Goal: Check status: Check status

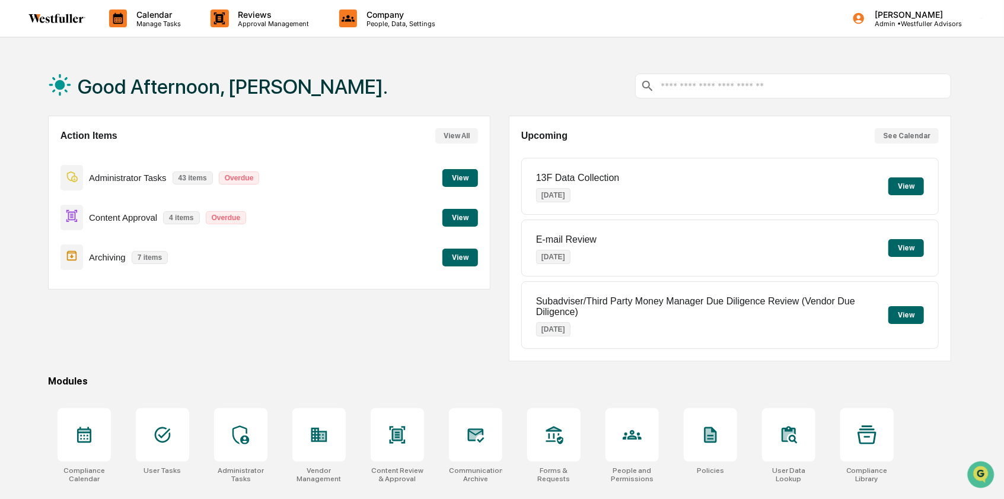
click at [169, 18] on p "Calendar" at bounding box center [157, 14] width 60 height 10
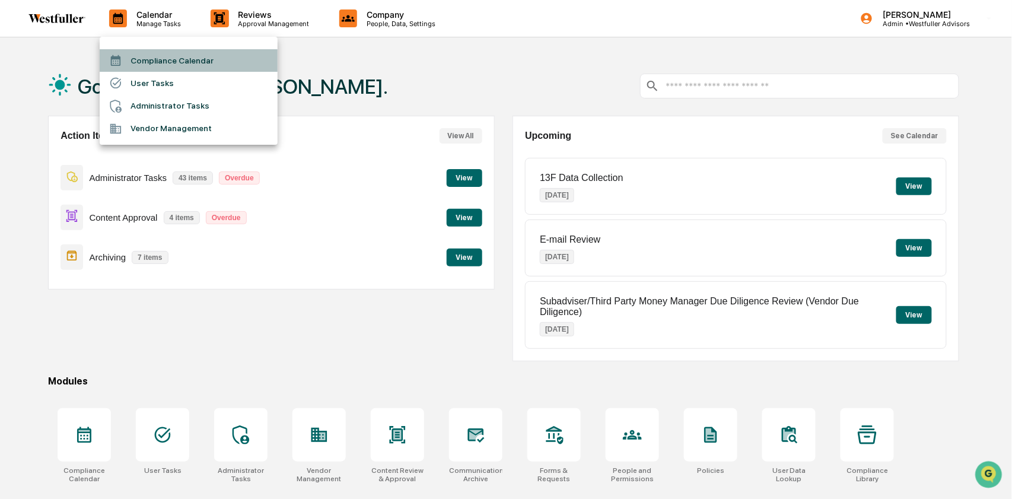
click at [174, 61] on li "Compliance Calendar" at bounding box center [189, 60] width 178 height 23
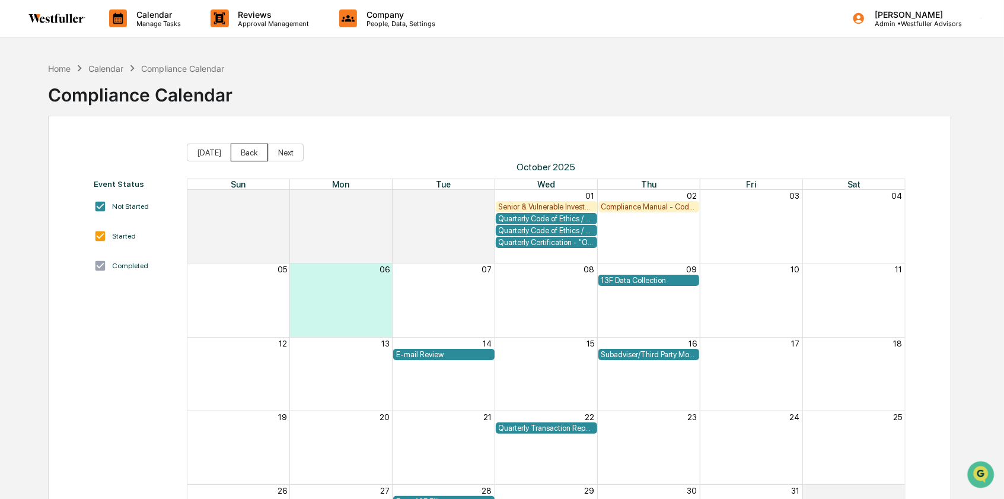
click at [244, 148] on button "Back" at bounding box center [249, 152] width 37 height 18
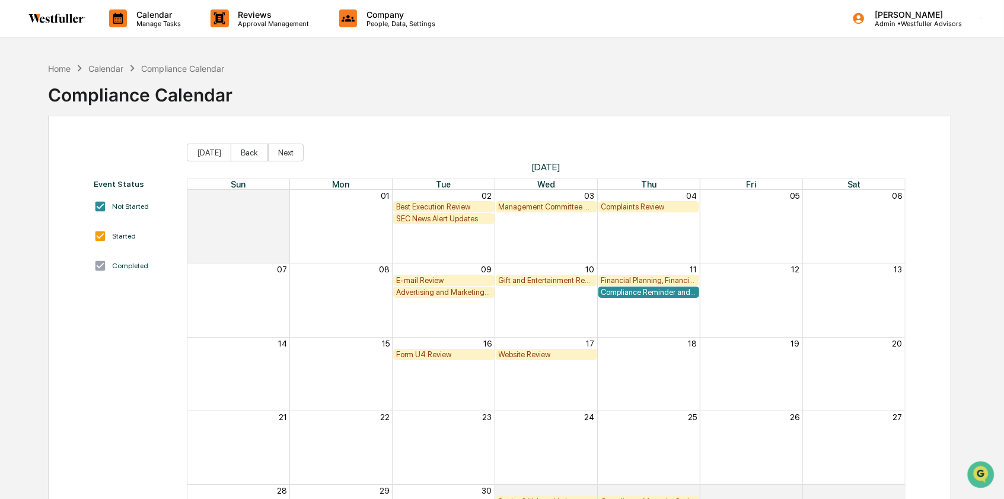
click at [244, 148] on button "Back" at bounding box center [249, 152] width 37 height 18
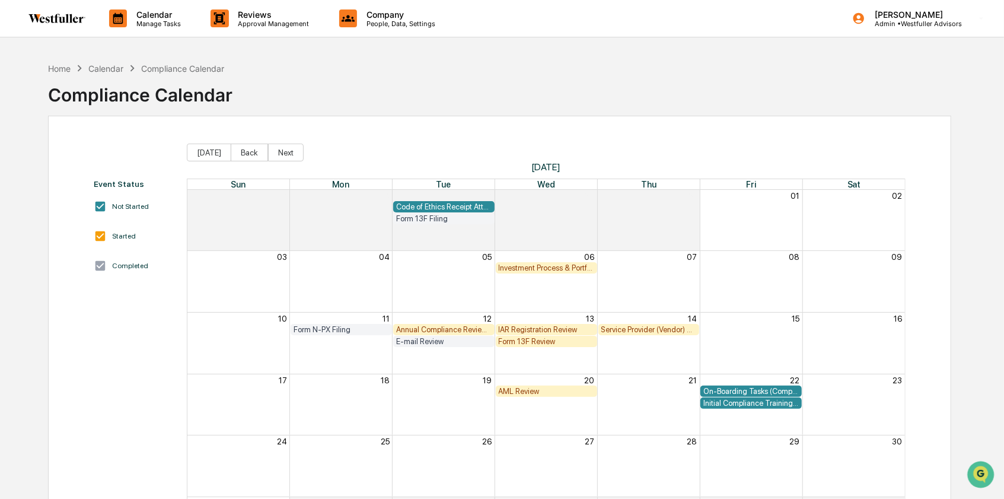
click at [244, 148] on button "Back" at bounding box center [249, 152] width 37 height 18
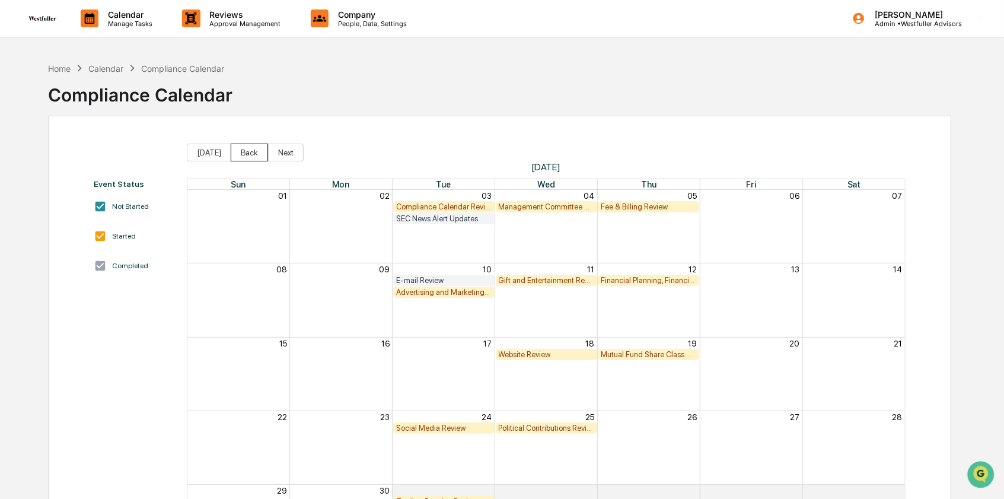
click at [244, 148] on button "Back" at bounding box center [249, 152] width 37 height 18
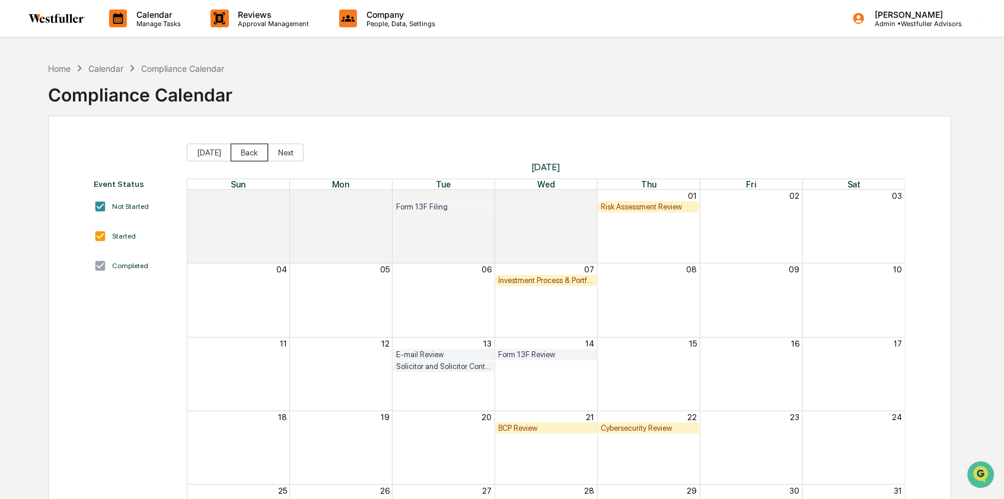
click at [244, 149] on button "Back" at bounding box center [249, 152] width 37 height 18
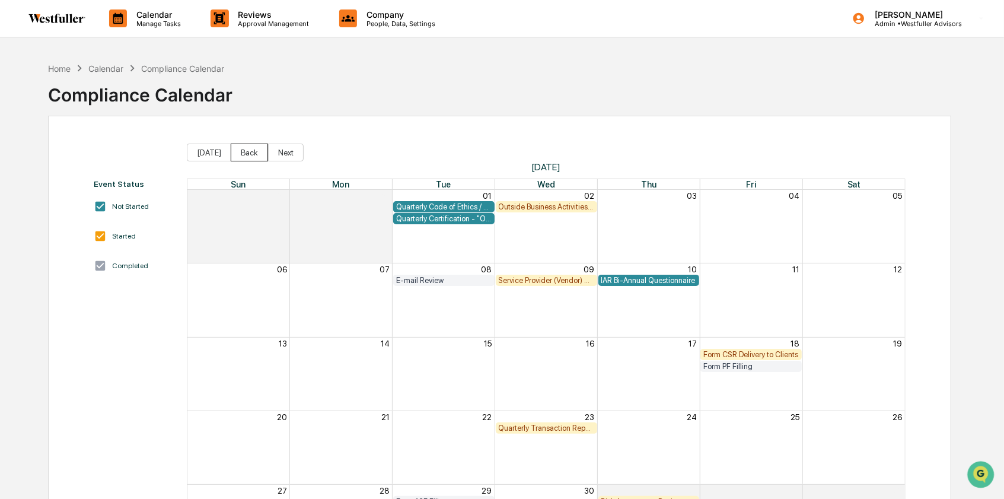
click at [244, 149] on button "Back" at bounding box center [249, 152] width 37 height 18
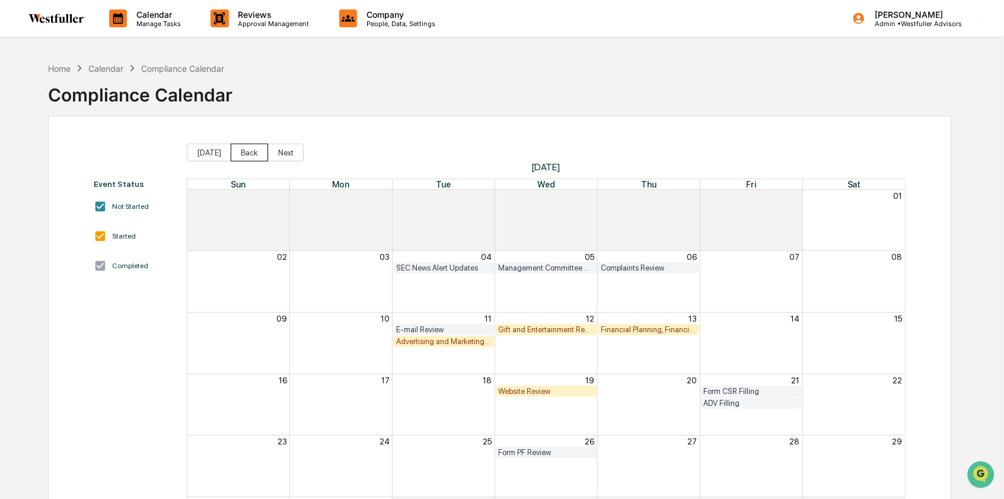
click at [244, 149] on button "Back" at bounding box center [249, 152] width 37 height 18
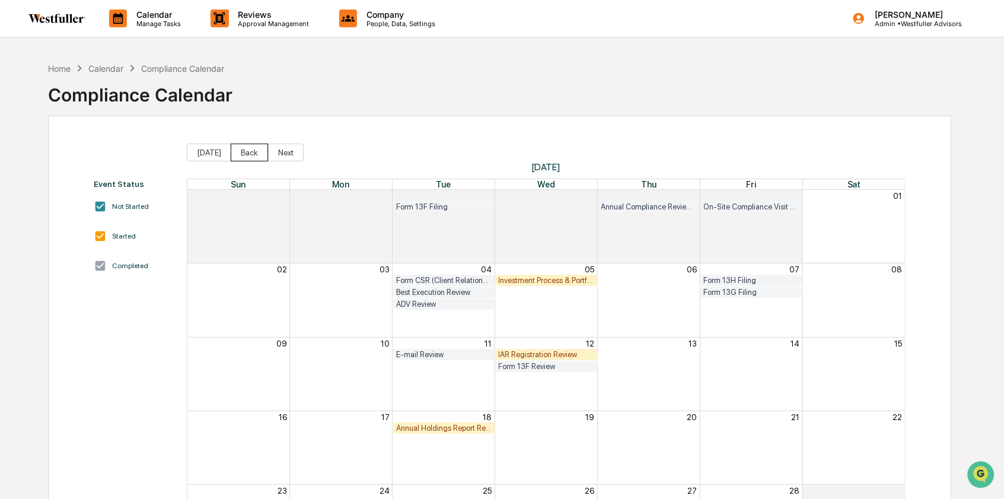
click at [244, 149] on button "Back" at bounding box center [249, 152] width 37 height 18
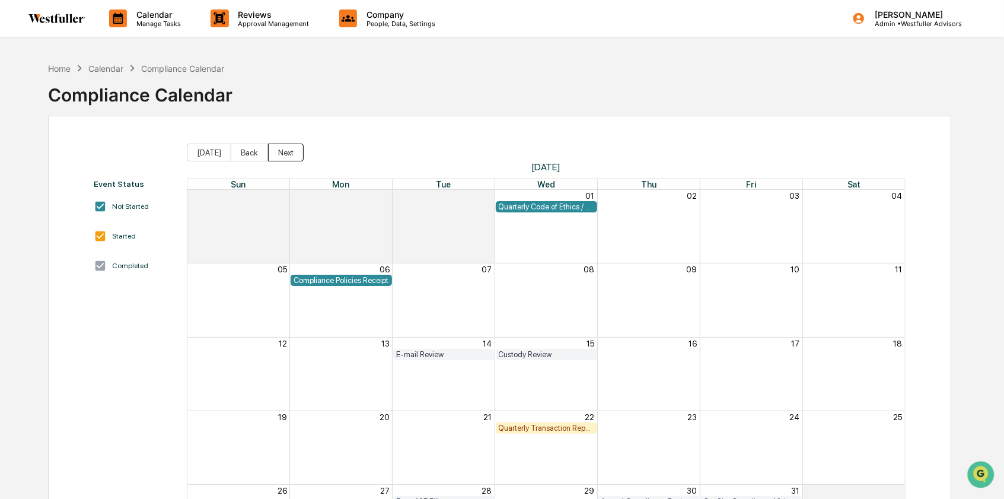
click at [291, 151] on button "Next" at bounding box center [286, 152] width 36 height 18
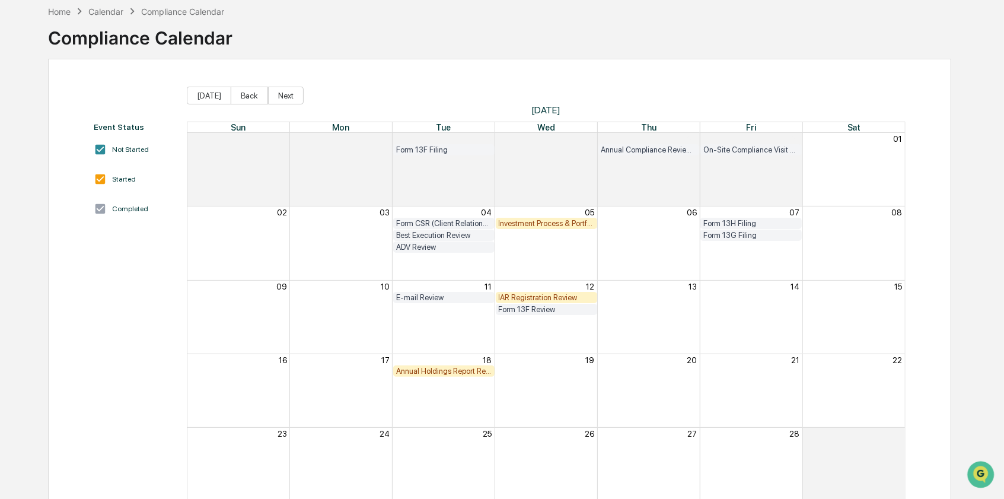
scroll to position [87, 0]
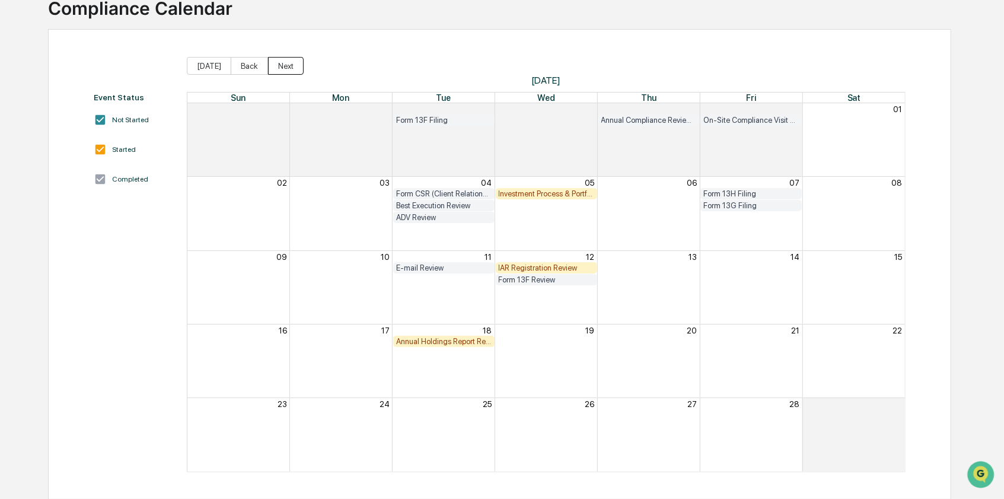
click at [270, 62] on button "Next" at bounding box center [286, 66] width 36 height 18
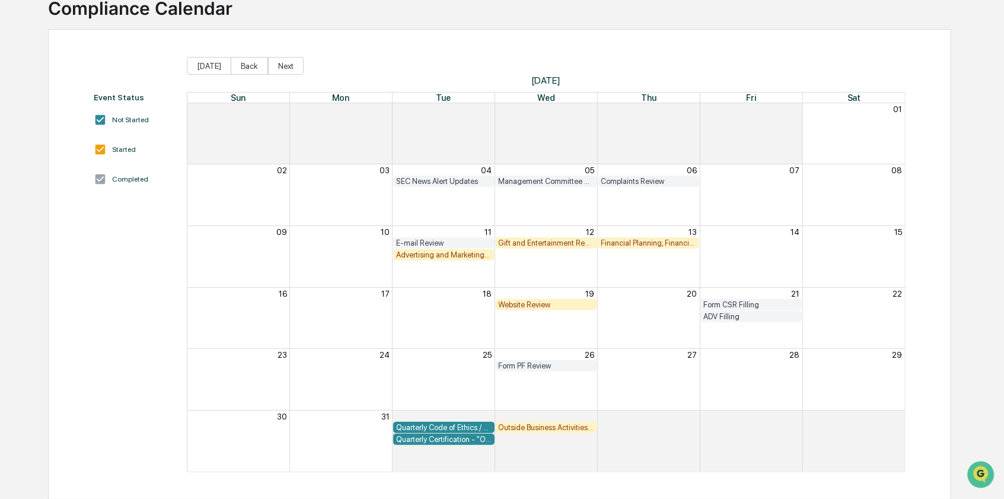
click at [270, 62] on button "Next" at bounding box center [286, 66] width 36 height 18
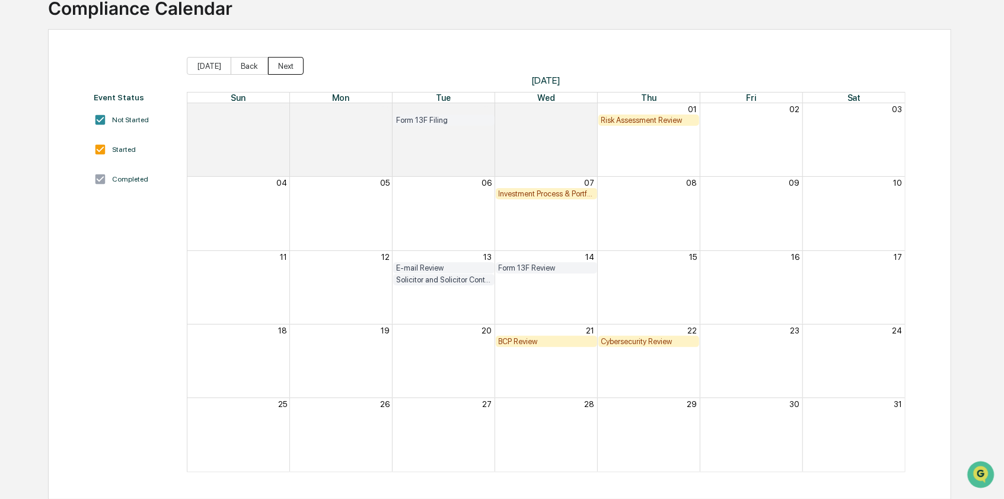
click at [270, 62] on button "Next" at bounding box center [286, 66] width 36 height 18
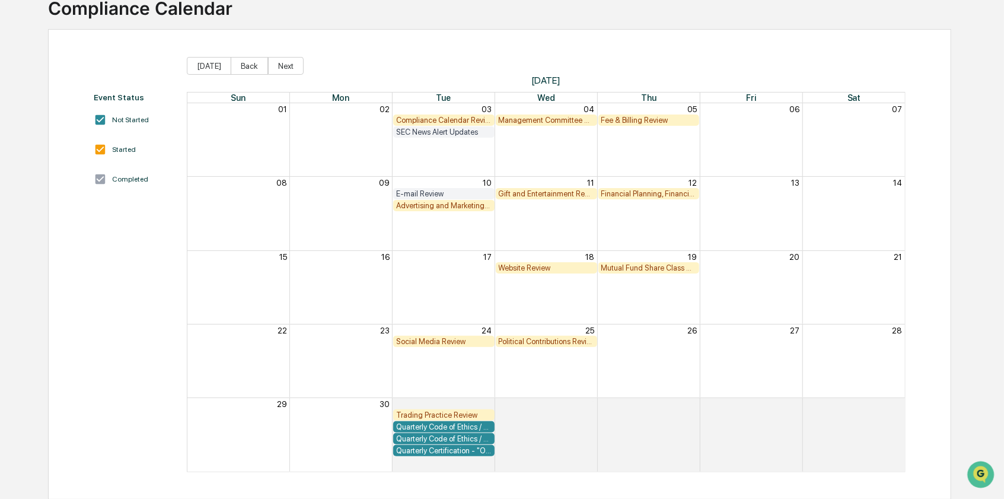
click at [270, 62] on button "Next" at bounding box center [286, 66] width 36 height 18
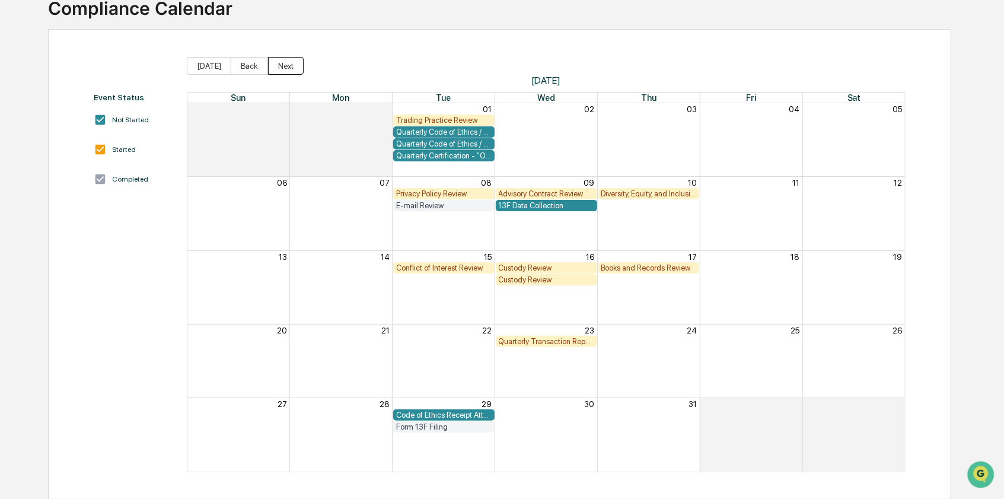
click at [270, 62] on button "Next" at bounding box center [286, 66] width 36 height 18
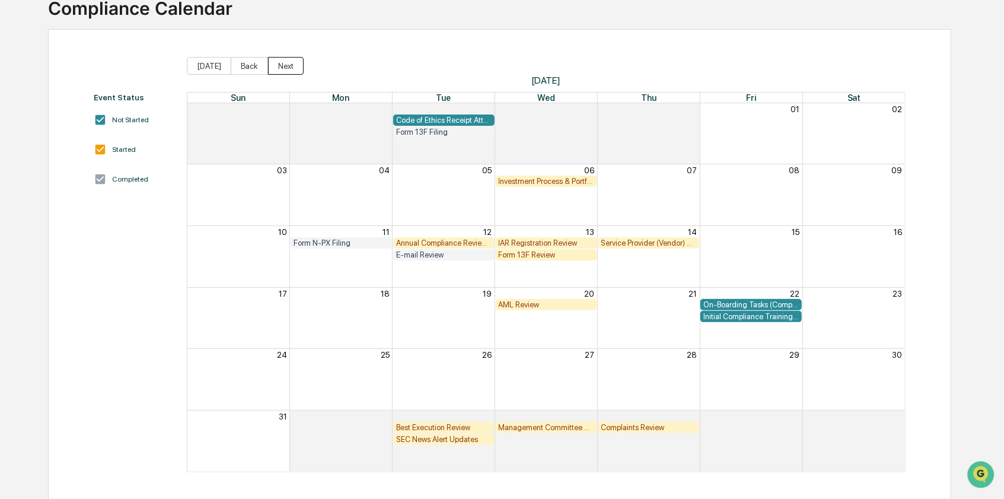
click at [270, 62] on button "Next" at bounding box center [286, 66] width 36 height 18
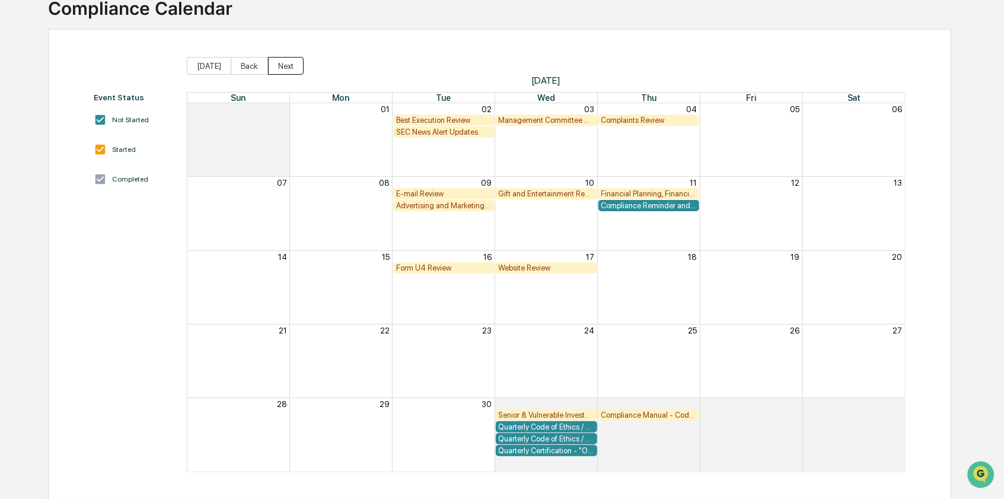
click at [270, 62] on button "Next" at bounding box center [286, 66] width 36 height 18
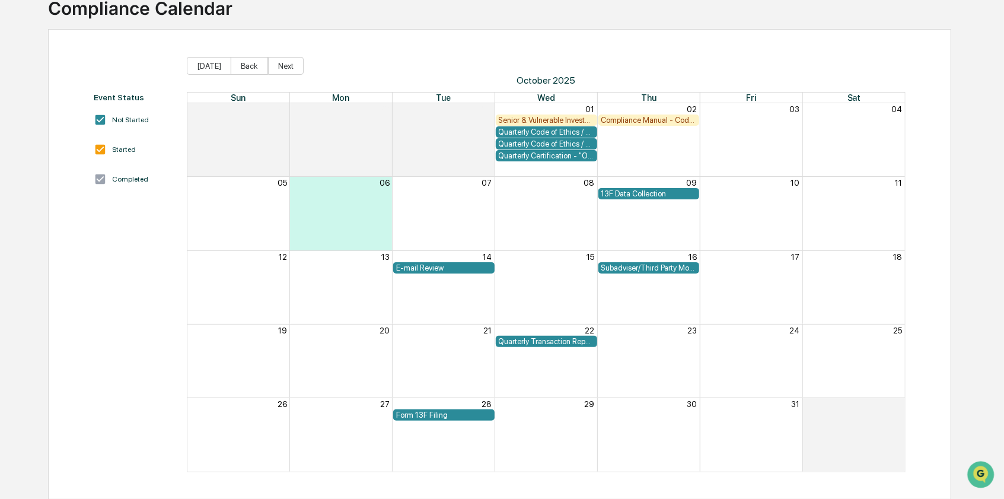
click at [671, 193] on div "13F Data Collection" at bounding box center [648, 193] width 95 height 9
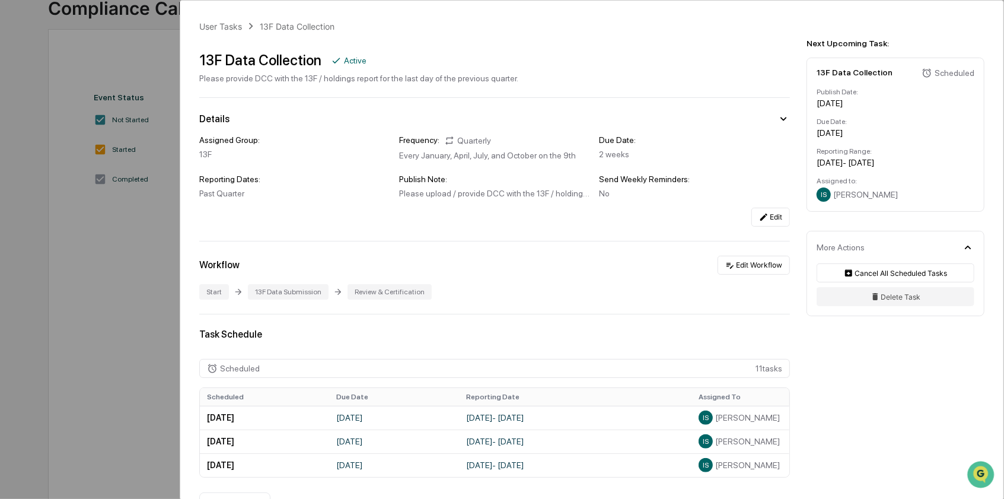
click at [130, 218] on div "User Tasks 13F Data Collection 13F Data Collection Active Please provide DCC wi…" at bounding box center [502, 249] width 1004 height 499
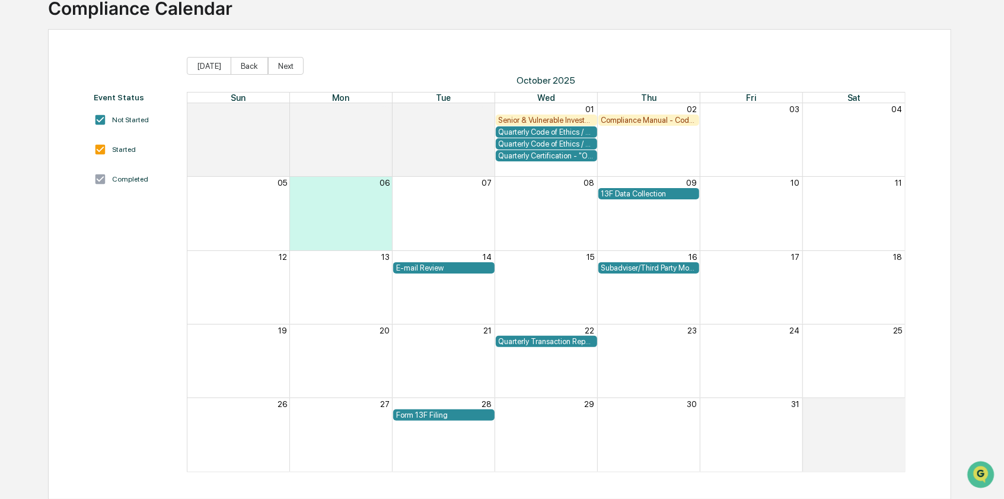
scroll to position [30, 0]
